Goal: Information Seeking & Learning: Learn about a topic

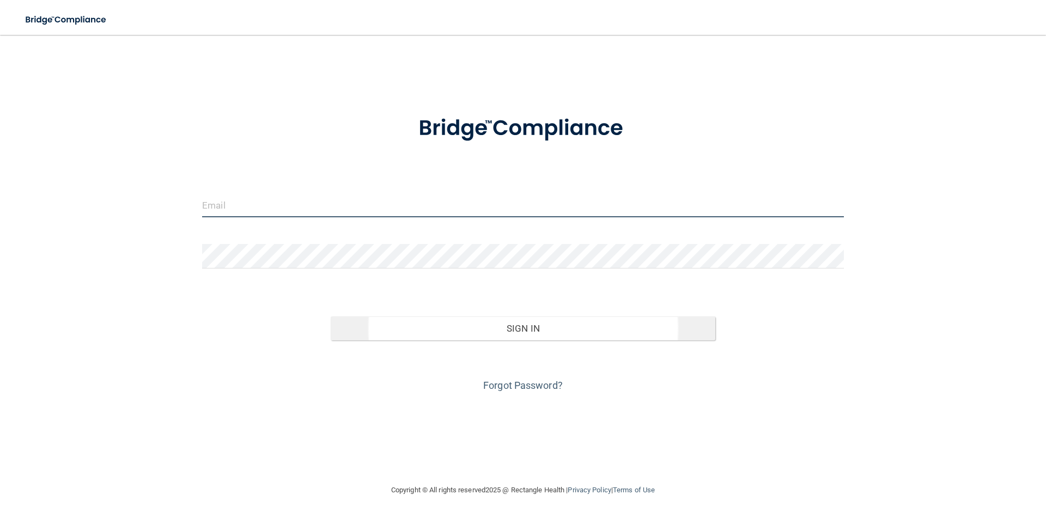
type input "[EMAIL_ADDRESS][DOMAIN_NAME]"
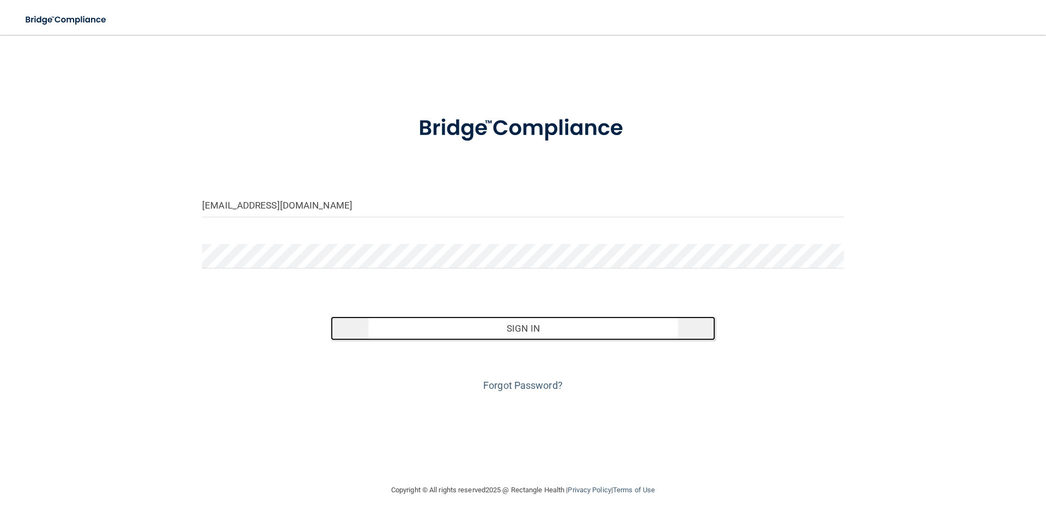
click at [527, 327] on button "Sign In" at bounding box center [523, 329] width 385 height 24
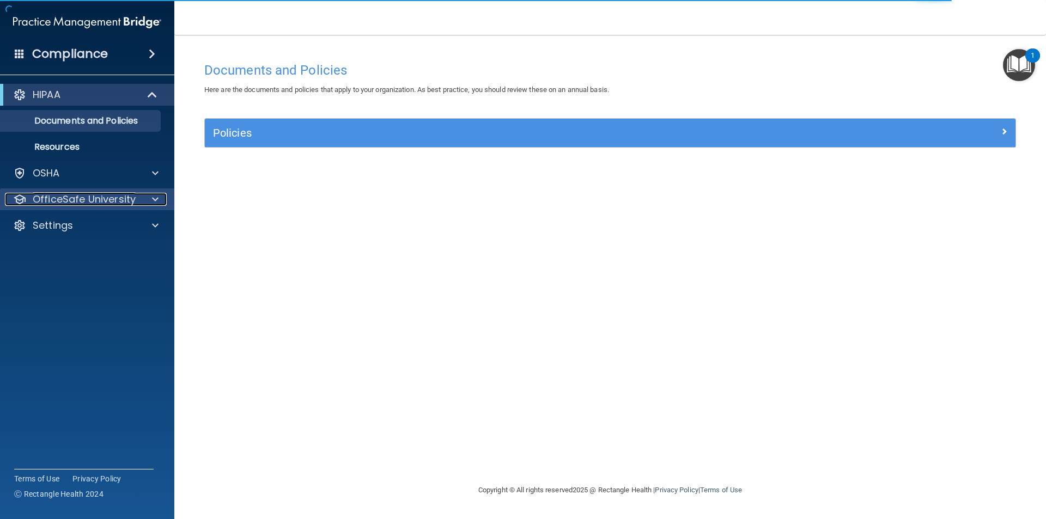
click at [75, 198] on p "OfficeSafe University" at bounding box center [84, 199] width 103 height 13
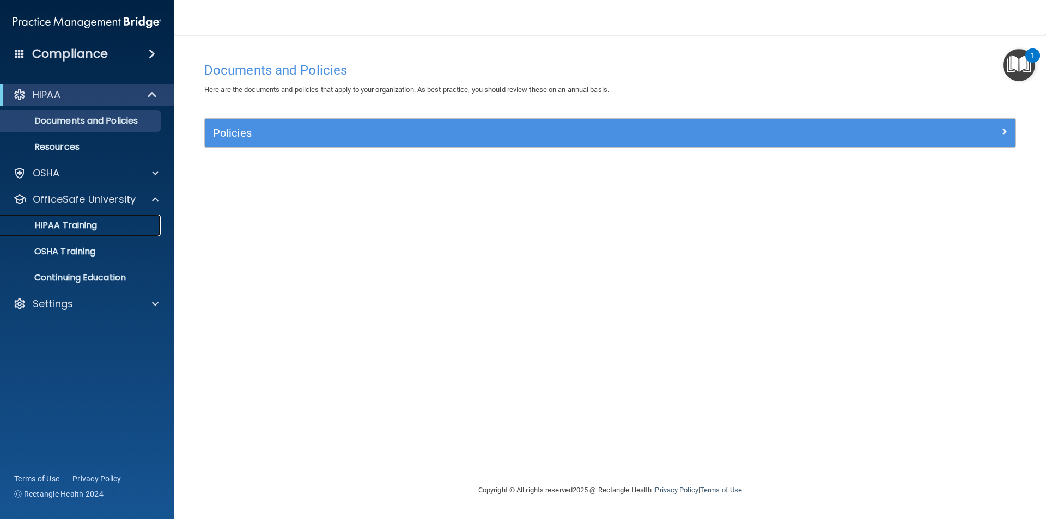
click at [84, 220] on p "HIPAA Training" at bounding box center [52, 225] width 90 height 11
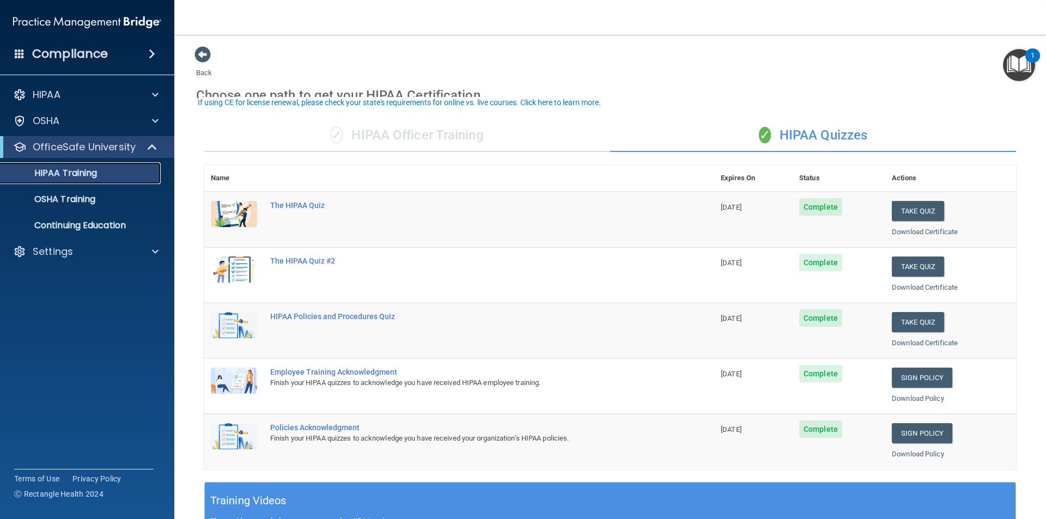
scroll to position [54, 0]
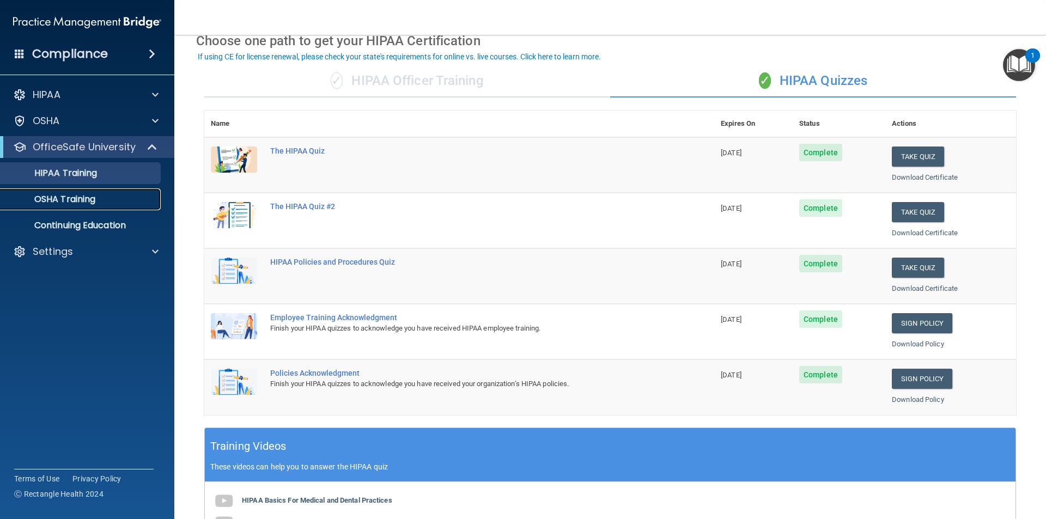
click at [93, 197] on p "OSHA Training" at bounding box center [51, 199] width 88 height 11
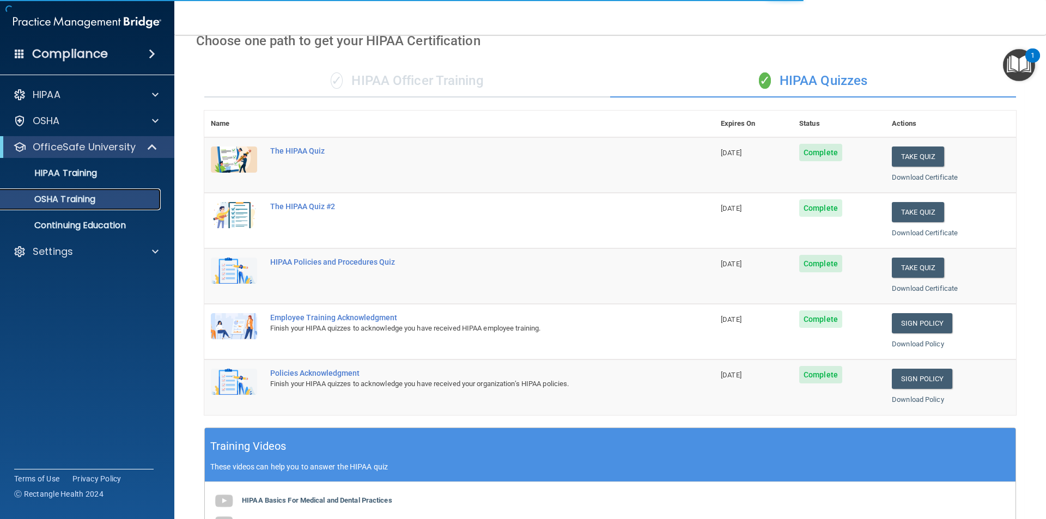
click at [81, 195] on p "OSHA Training" at bounding box center [51, 199] width 88 height 11
